Goal: Task Accomplishment & Management: Use online tool/utility

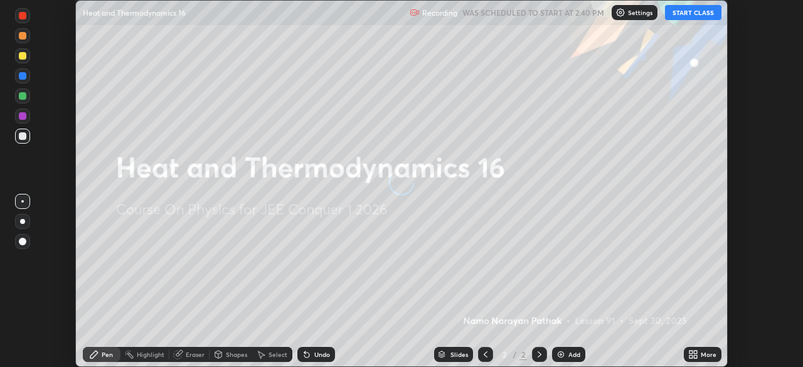
scroll to position [367, 802]
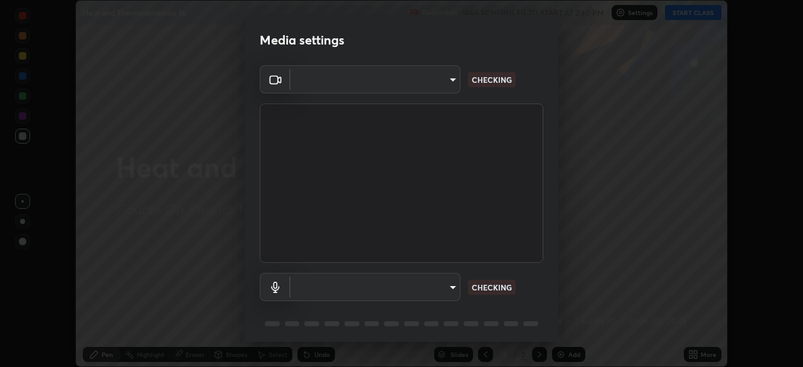
type input "5ae49b96af4897e6a410d98cecc9f5d5c34ce44bf214f7471ac41fe3bf41cfd7"
type input "communications"
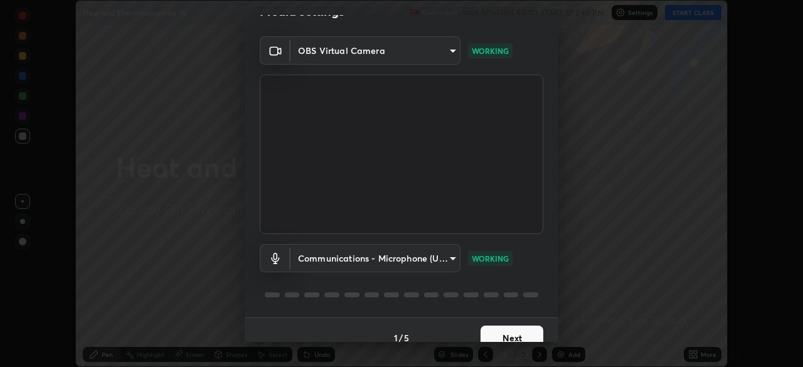
scroll to position [45, 0]
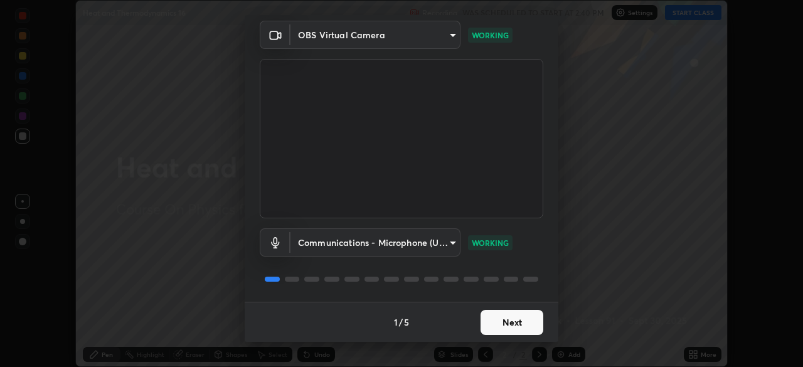
click at [507, 320] on button "Next" at bounding box center [511, 322] width 63 height 25
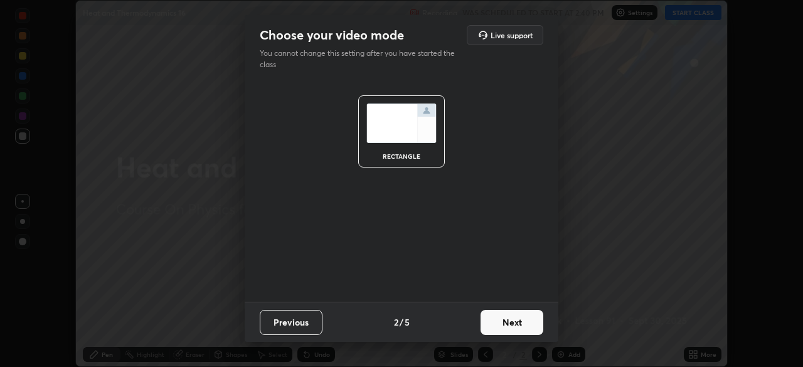
scroll to position [0, 0]
click at [521, 321] on button "Next" at bounding box center [511, 322] width 63 height 25
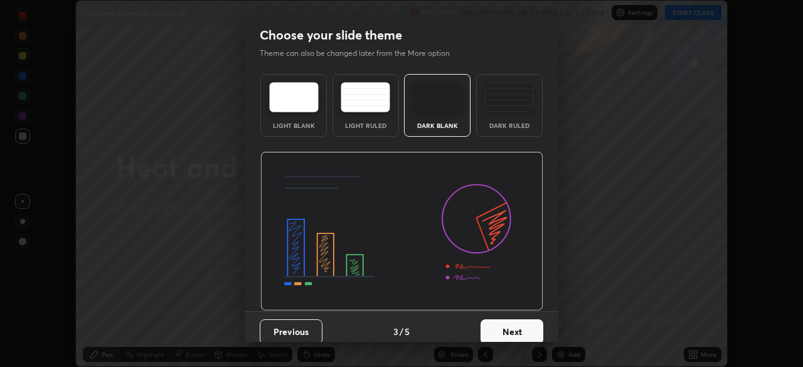
click at [529, 329] on button "Next" at bounding box center [511, 331] width 63 height 25
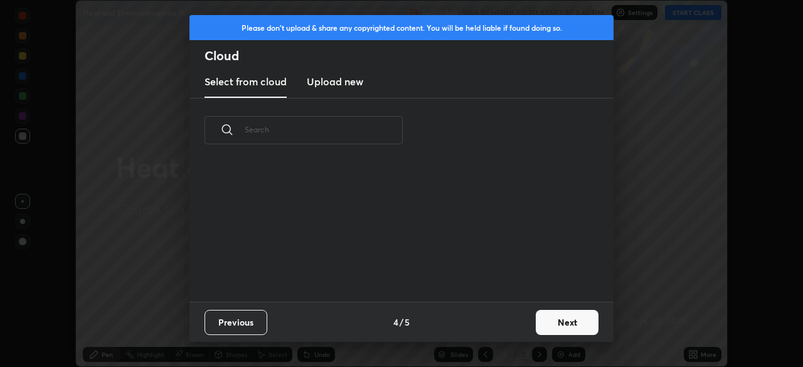
click at [557, 322] on button "Next" at bounding box center [567, 322] width 63 height 25
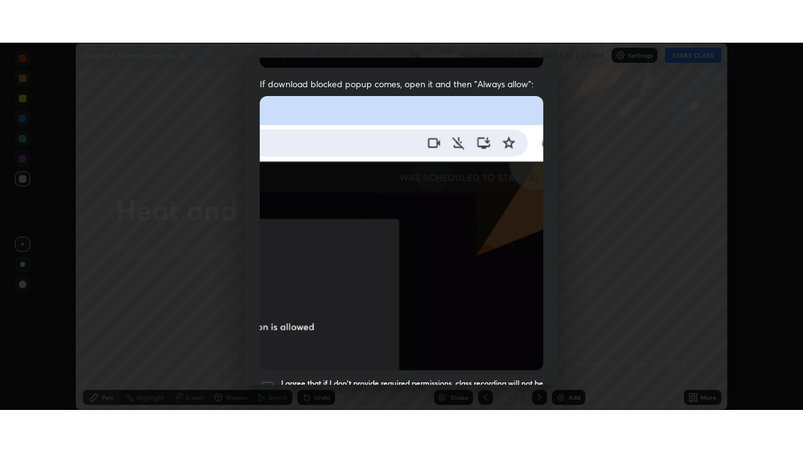
scroll to position [300, 0]
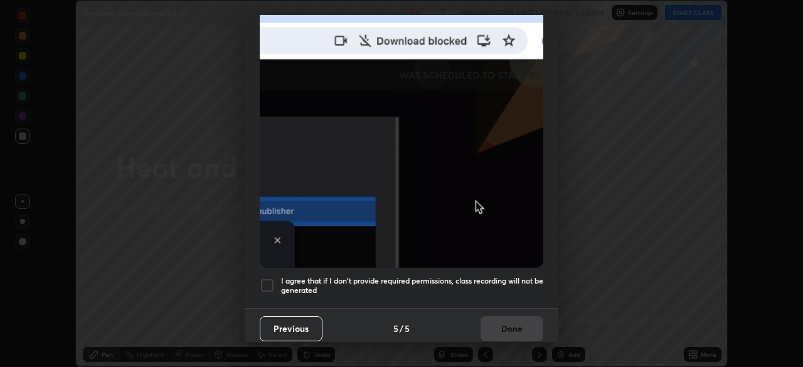
click at [266, 283] on div at bounding box center [267, 285] width 15 height 15
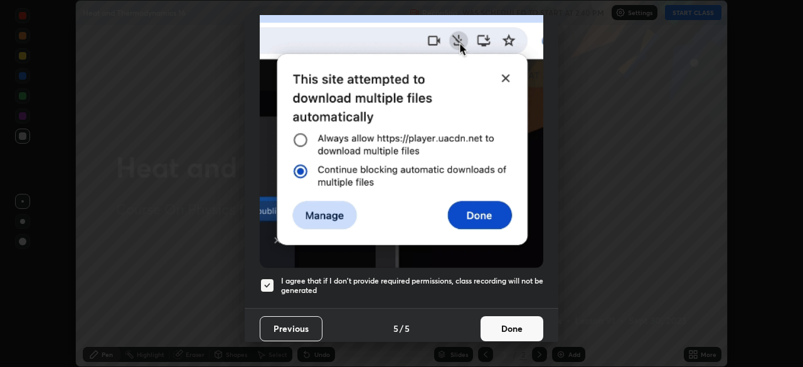
click at [510, 324] on button "Done" at bounding box center [511, 328] width 63 height 25
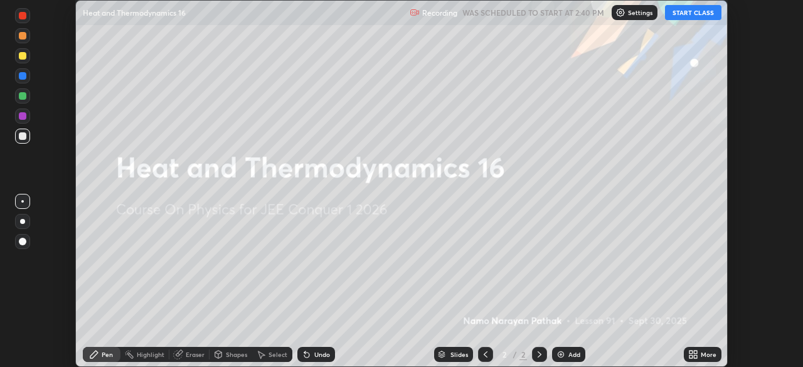
click at [685, 13] on button "START CLASS" at bounding box center [693, 12] width 56 height 15
click at [694, 356] on icon at bounding box center [695, 356] width 3 height 3
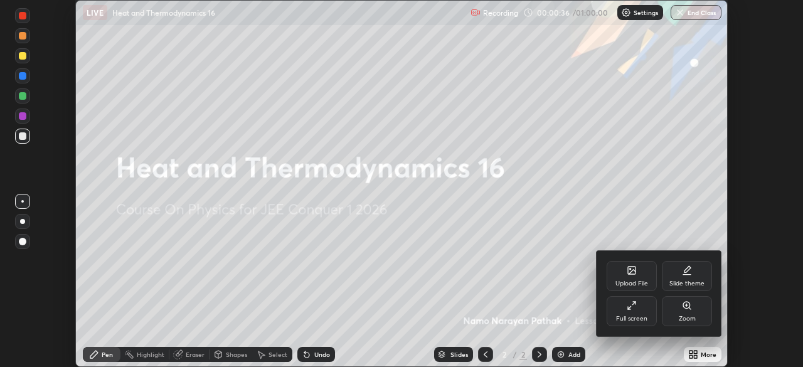
click at [642, 314] on div "Full screen" at bounding box center [632, 311] width 50 height 30
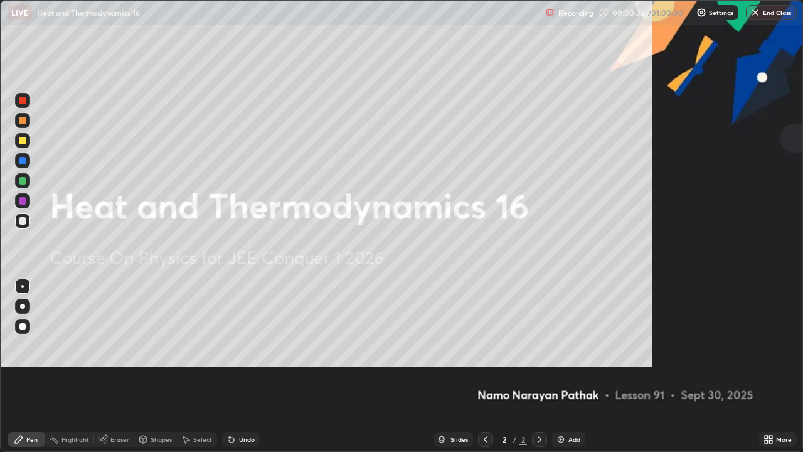
scroll to position [452, 803]
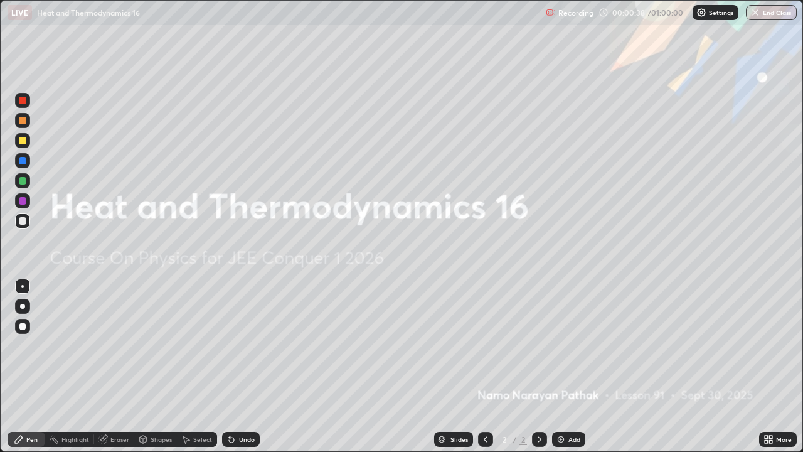
click at [559, 366] on img at bounding box center [561, 439] width 10 height 10
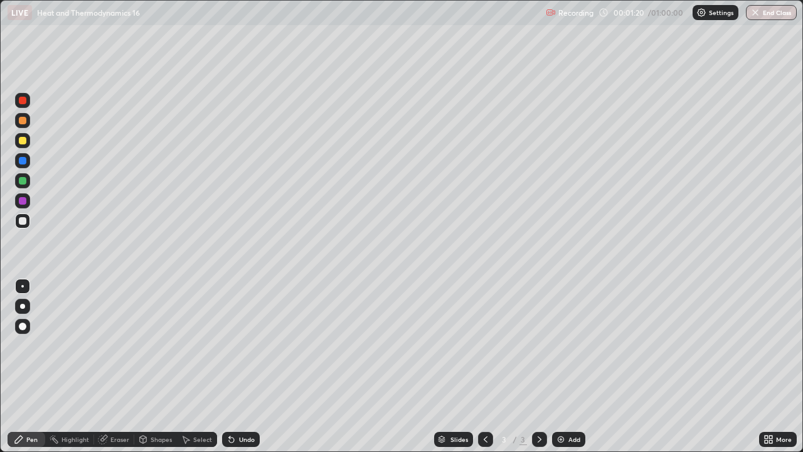
click at [26, 167] on div at bounding box center [22, 160] width 15 height 15
click at [25, 200] on div at bounding box center [23, 201] width 8 height 8
click at [117, 366] on div "Eraser" at bounding box center [119, 439] width 19 height 6
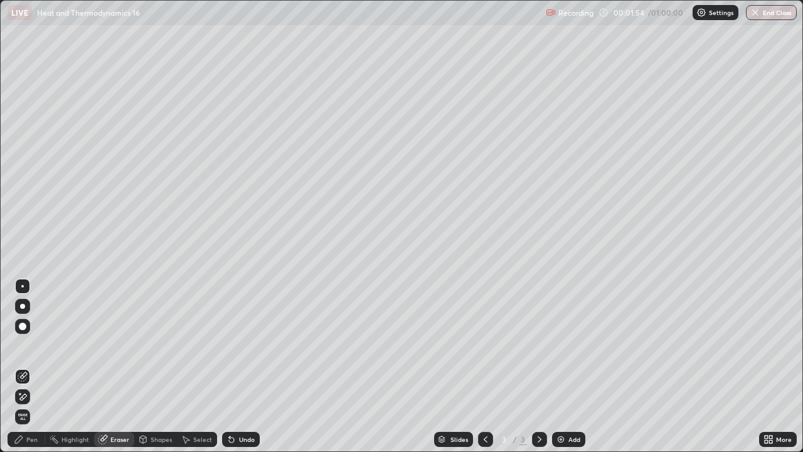
click at [30, 366] on div "Pen" at bounding box center [31, 439] width 11 height 6
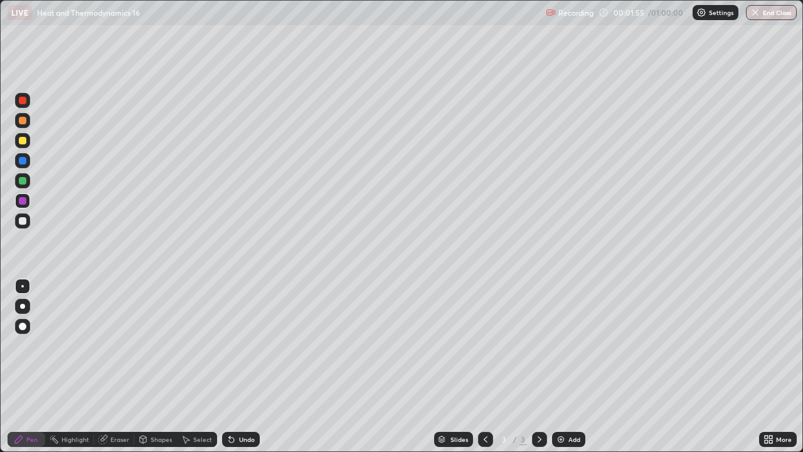
click at [25, 218] on div at bounding box center [23, 221] width 8 height 8
click at [560, 366] on img at bounding box center [561, 439] width 10 height 10
click at [22, 126] on div at bounding box center [22, 120] width 15 height 15
click at [23, 162] on div at bounding box center [23, 161] width 8 height 8
click at [25, 201] on div at bounding box center [23, 201] width 8 height 8
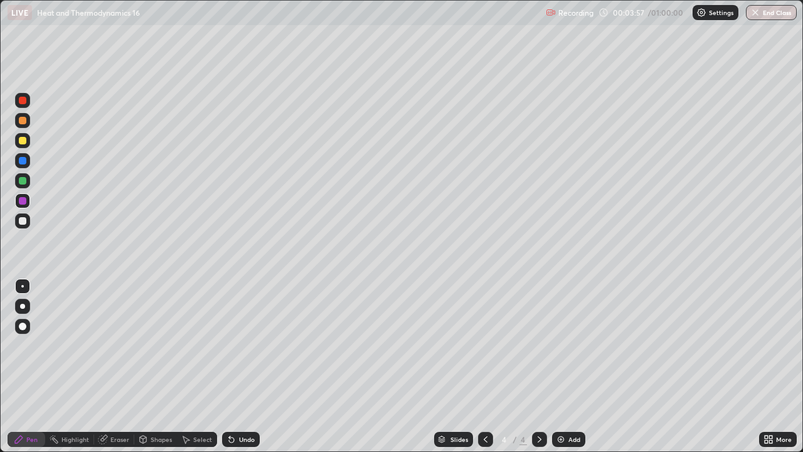
click at [23, 219] on div at bounding box center [23, 221] width 8 height 8
click at [23, 117] on div at bounding box center [23, 121] width 8 height 8
click at [565, 366] on img at bounding box center [561, 439] width 10 height 10
click at [24, 203] on div at bounding box center [23, 201] width 8 height 8
click at [24, 179] on div at bounding box center [23, 181] width 8 height 8
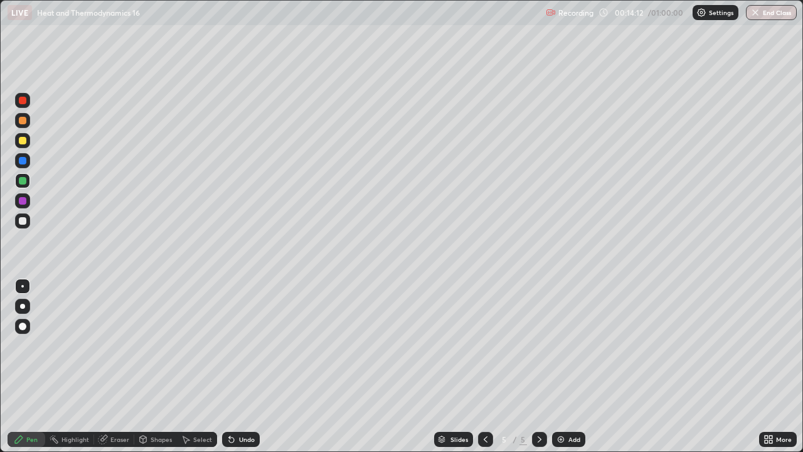
click at [19, 122] on div at bounding box center [23, 121] width 8 height 8
click at [559, 366] on img at bounding box center [561, 439] width 10 height 10
click at [23, 200] on div at bounding box center [23, 201] width 8 height 8
click at [23, 122] on div at bounding box center [23, 121] width 8 height 8
click at [23, 160] on div at bounding box center [23, 161] width 8 height 8
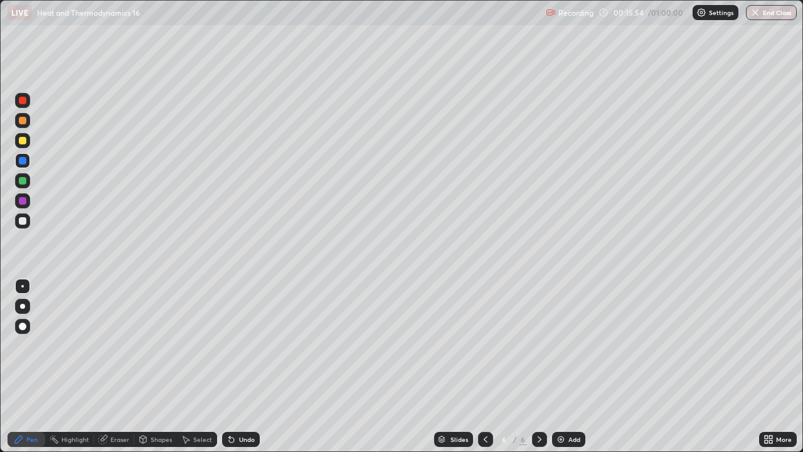
click at [21, 118] on div at bounding box center [23, 121] width 8 height 8
click at [566, 366] on div "Add" at bounding box center [568, 439] width 33 height 15
click at [23, 120] on div at bounding box center [23, 121] width 8 height 8
click at [124, 366] on div "Eraser" at bounding box center [119, 439] width 19 height 6
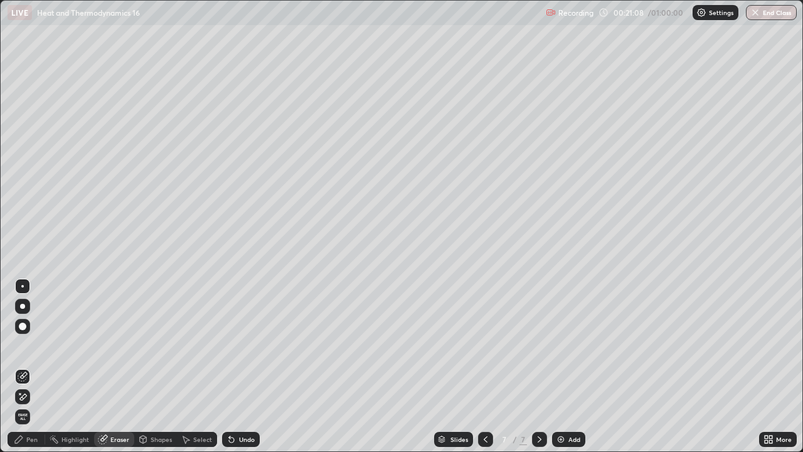
click at [34, 366] on div "Pen" at bounding box center [31, 439] width 11 height 6
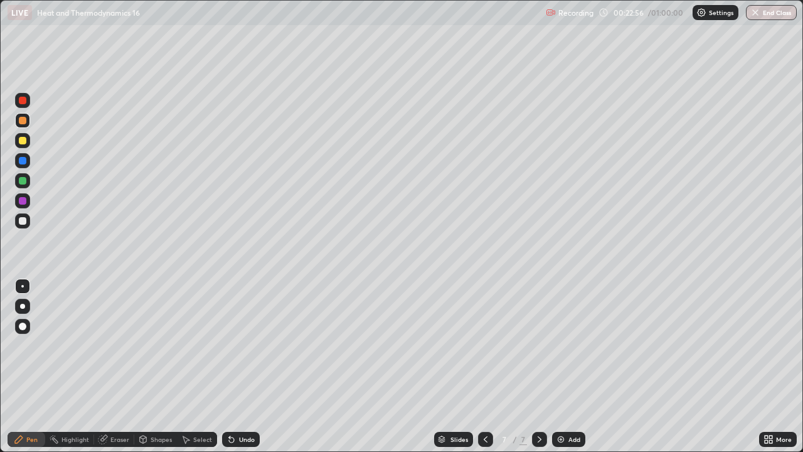
click at [564, 366] on img at bounding box center [561, 439] width 10 height 10
click at [20, 160] on div at bounding box center [23, 161] width 8 height 8
click at [563, 366] on img at bounding box center [561, 439] width 10 height 10
click at [22, 121] on div at bounding box center [23, 121] width 8 height 8
click at [483, 366] on icon at bounding box center [485, 439] width 10 height 10
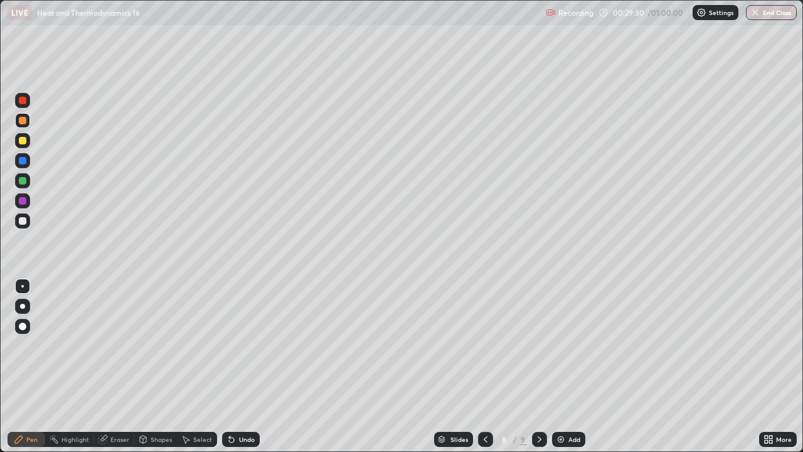
click at [536, 366] on icon at bounding box center [539, 439] width 10 height 10
click at [561, 366] on img at bounding box center [561, 439] width 10 height 10
click at [485, 366] on icon at bounding box center [485, 439] width 4 height 6
click at [484, 366] on icon at bounding box center [485, 439] width 10 height 10
click at [487, 366] on icon at bounding box center [485, 439] width 10 height 10
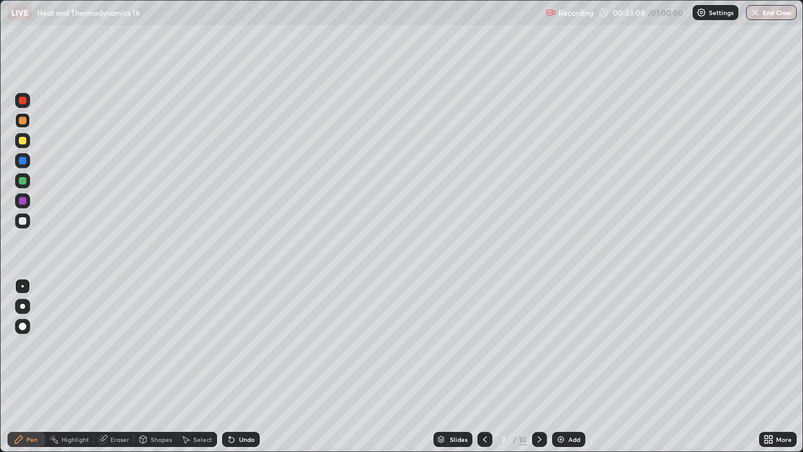
click at [484, 366] on icon at bounding box center [485, 439] width 10 height 10
click at [540, 366] on icon at bounding box center [539, 439] width 10 height 10
click at [538, 366] on icon at bounding box center [539, 439] width 10 height 10
click at [539, 366] on icon at bounding box center [539, 439] width 10 height 10
click at [539, 366] on icon at bounding box center [540, 439] width 4 height 6
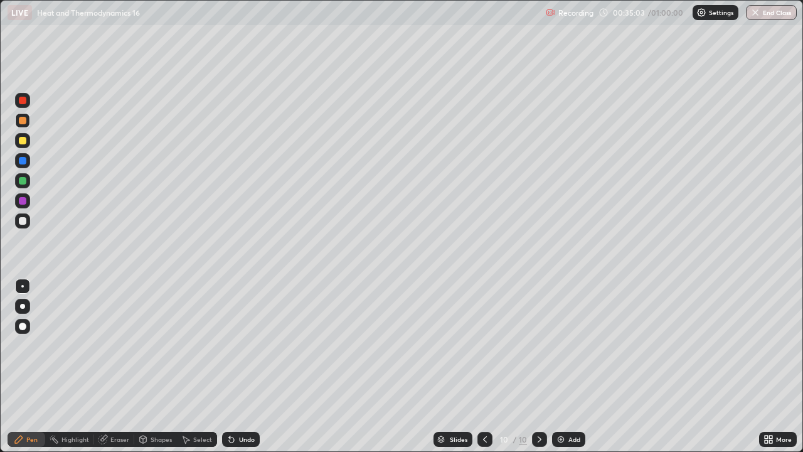
click at [25, 160] on div at bounding box center [23, 161] width 8 height 8
click at [22, 119] on div at bounding box center [23, 121] width 8 height 8
click at [114, 366] on div "Eraser" at bounding box center [119, 439] width 19 height 6
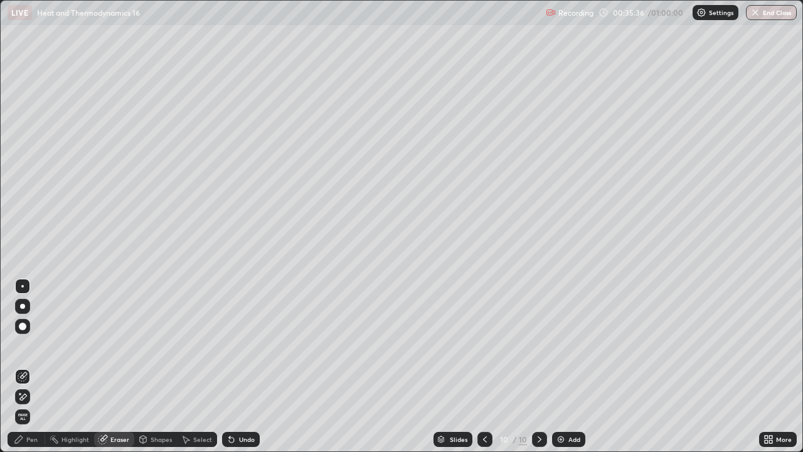
click at [35, 366] on div "Pen" at bounding box center [31, 439] width 11 height 6
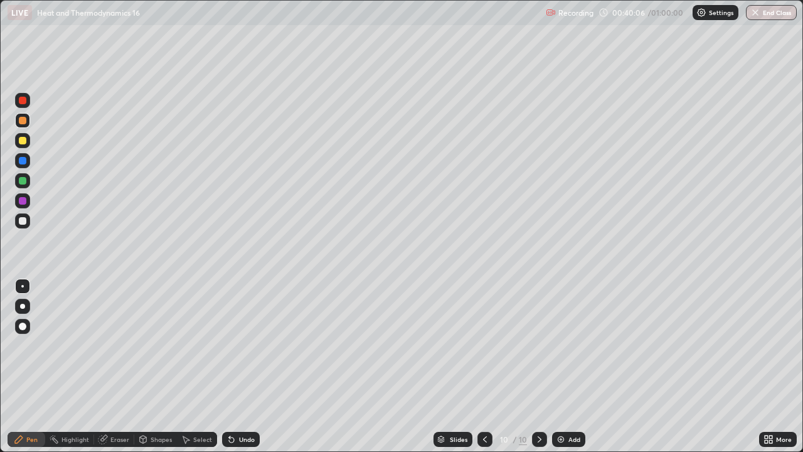
click at [564, 366] on img at bounding box center [561, 439] width 10 height 10
click at [561, 366] on img at bounding box center [561, 439] width 10 height 10
click at [484, 366] on icon at bounding box center [485, 439] width 10 height 10
click at [538, 366] on icon at bounding box center [540, 439] width 4 height 6
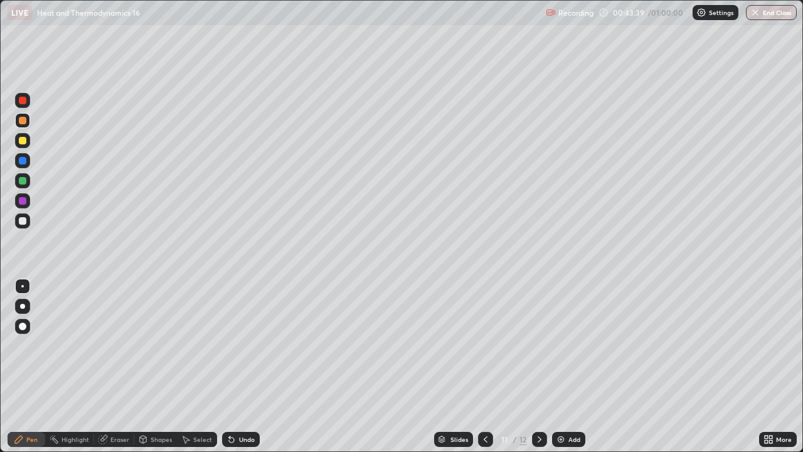
click at [538, 366] on icon at bounding box center [539, 439] width 10 height 10
click at [484, 366] on icon at bounding box center [486, 439] width 4 height 6
click at [479, 366] on div at bounding box center [485, 439] width 15 height 15
click at [538, 366] on icon at bounding box center [539, 439] width 10 height 10
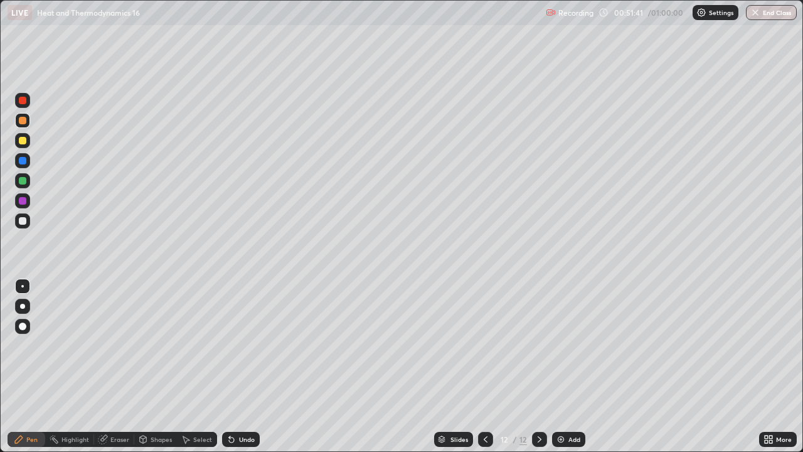
click at [768, 16] on button "End Class" at bounding box center [771, 12] width 51 height 15
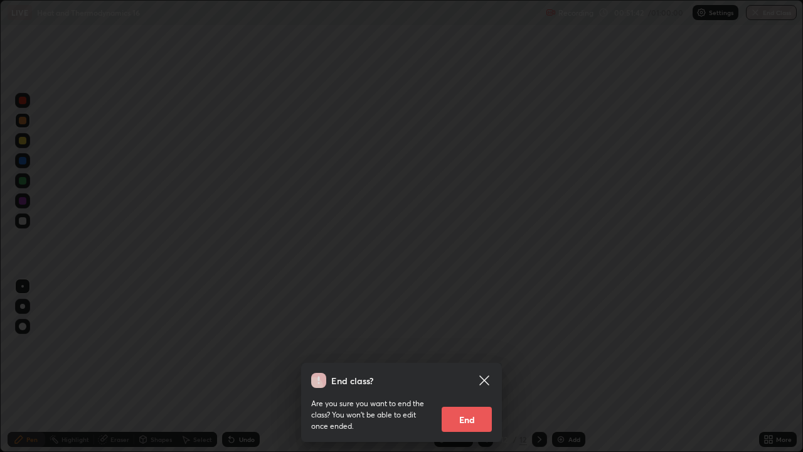
click at [489, 366] on button "End" at bounding box center [467, 418] width 50 height 25
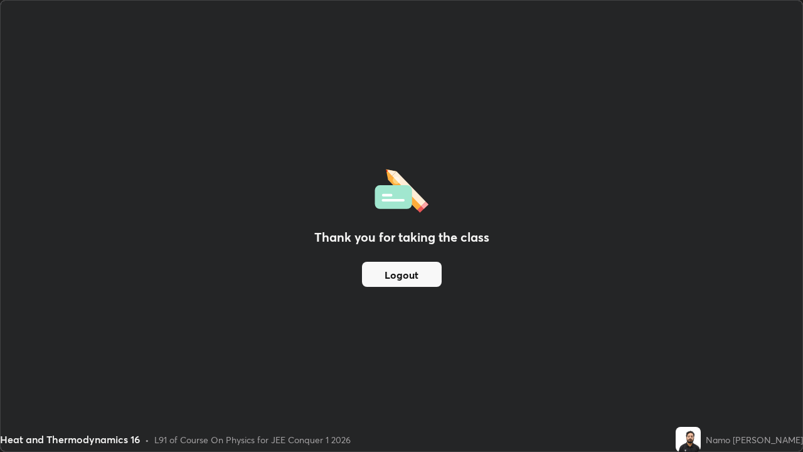
click at [432, 275] on button "Logout" at bounding box center [402, 274] width 80 height 25
